Goal: Transaction & Acquisition: Book appointment/travel/reservation

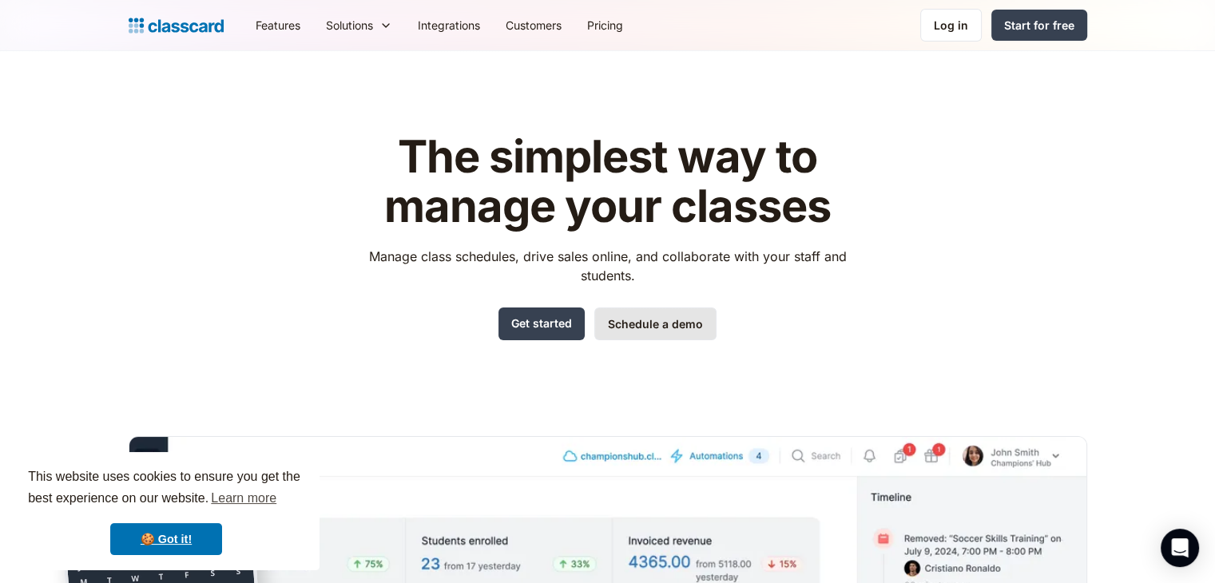
click at [639, 318] on link "Schedule a demo" at bounding box center [655, 324] width 122 height 33
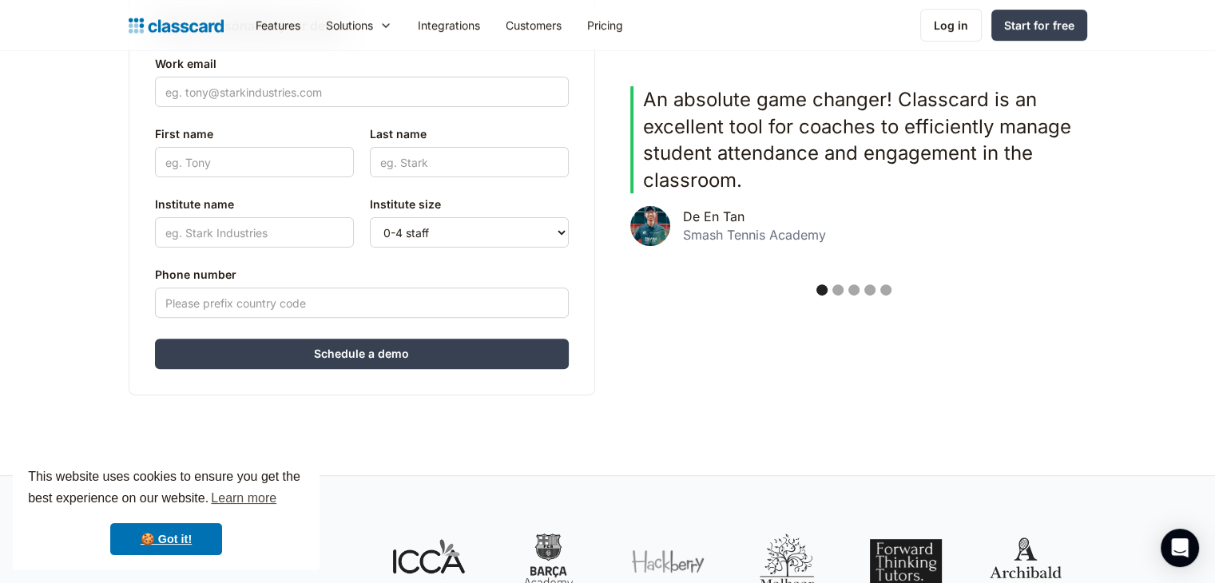
scroll to position [479, 0]
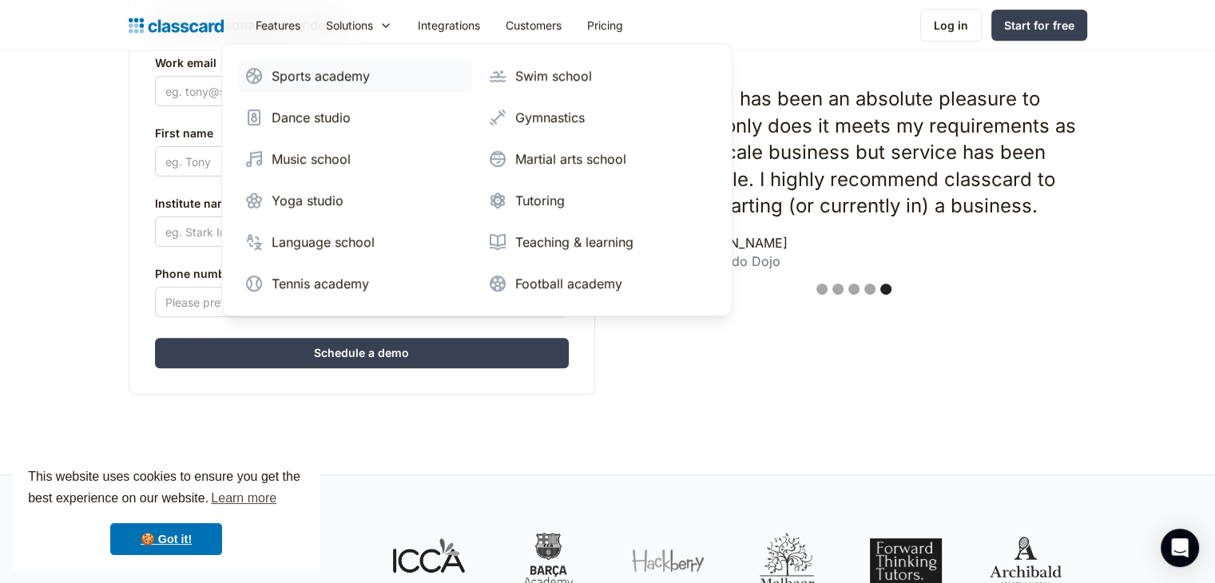
click at [353, 83] on div "Sports academy" at bounding box center [321, 75] width 98 height 19
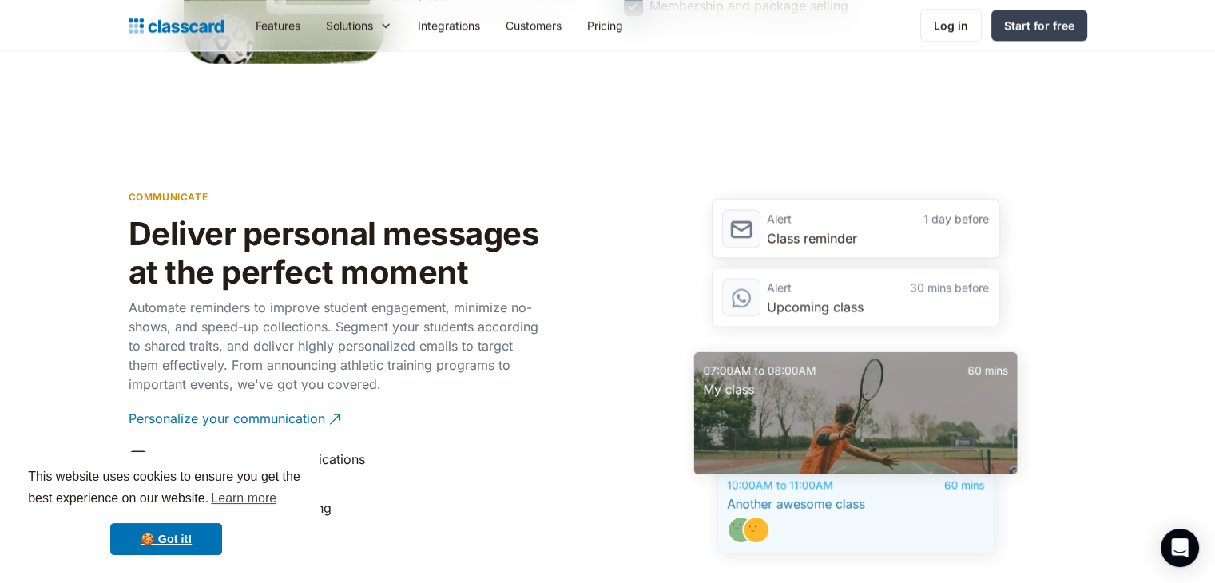
scroll to position [2476, 0]
